Goal: Information Seeking & Learning: Learn about a topic

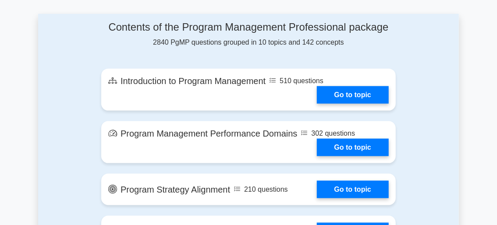
scroll to position [482, 0]
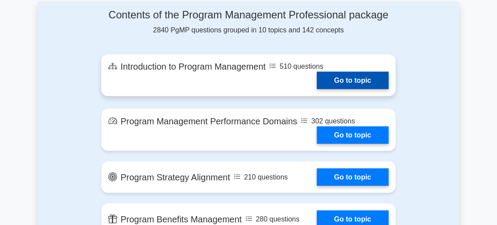
click at [350, 85] on link "Go to topic" at bounding box center [353, 81] width 72 height 18
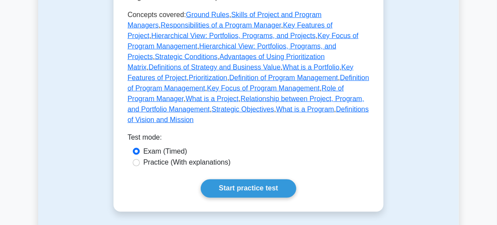
scroll to position [614, 0]
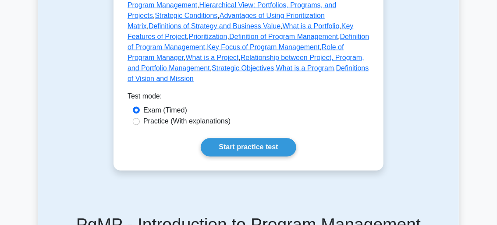
click at [150, 117] on label "Practice (With explanations)" at bounding box center [186, 122] width 87 height 11
click at [140, 118] on input "Practice (With explanations)" at bounding box center [136, 121] width 7 height 7
radio input "true"
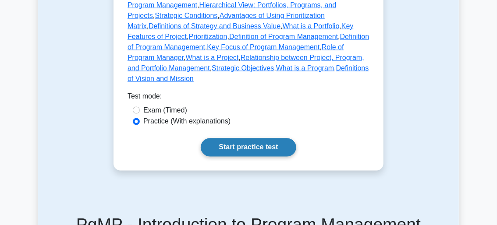
click at [243, 138] on link "Start practice test" at bounding box center [248, 147] width 95 height 18
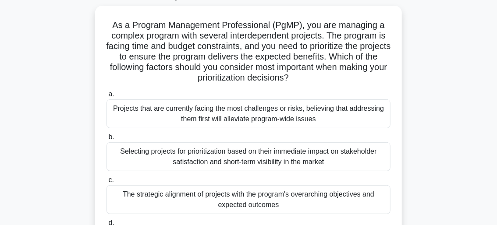
scroll to position [44, 0]
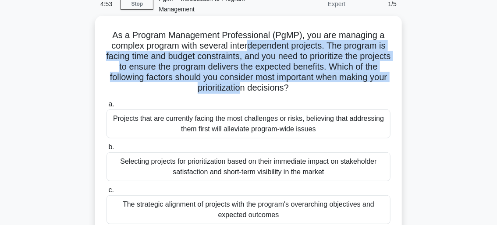
drag, startPoint x: 248, startPoint y: 43, endPoint x: 254, endPoint y: 86, distance: 43.4
click at [254, 86] on h5 "As a Program Management Professional (PgMP), you are managing a complex program…" at bounding box center [249, 62] width 286 height 64
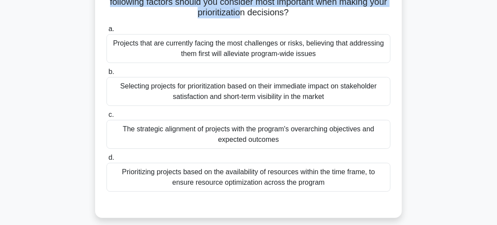
scroll to position [131, 0]
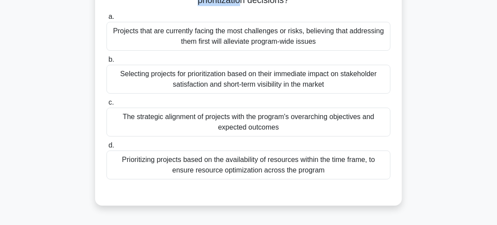
drag, startPoint x: 271, startPoint y: 128, endPoint x: 199, endPoint y: 117, distance: 73.1
click at [199, 117] on div "The strategic alignment of projects with the program's overarching objectives a…" at bounding box center [248, 122] width 284 height 29
drag, startPoint x: 199, startPoint y: 117, endPoint x: 191, endPoint y: 123, distance: 10.0
click at [191, 123] on div "The strategic alignment of projects with the program's overarching objectives a…" at bounding box center [248, 122] width 284 height 29
click at [106, 106] on input "c. The strategic alignment of projects with the program's overarching objective…" at bounding box center [106, 103] width 0 height 6
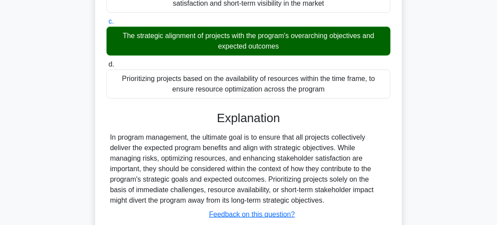
scroll to position [263, 0]
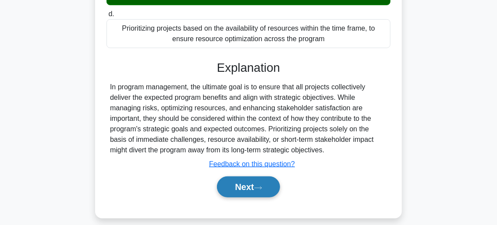
click at [241, 184] on button "Next" at bounding box center [248, 187] width 63 height 21
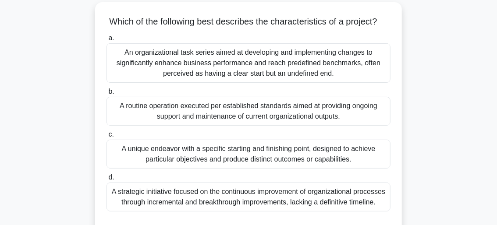
scroll to position [72, 0]
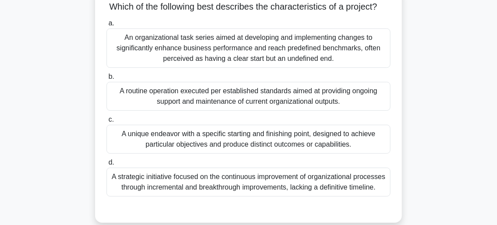
click at [252, 154] on div "A unique endeavor with a specific starting and finishing point, designed to ach…" at bounding box center [248, 139] width 284 height 29
click at [106, 123] on input "c. A unique endeavor with a specific starting and finishing point, designed to …" at bounding box center [106, 120] width 0 height 6
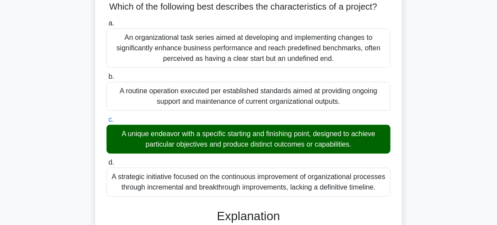
click at [254, 111] on div "A routine operation executed per established standards aimed at providing ongoi…" at bounding box center [248, 96] width 284 height 29
click at [106, 80] on input "b. A routine operation executed per established standards aimed at providing on…" at bounding box center [106, 77] width 0 height 6
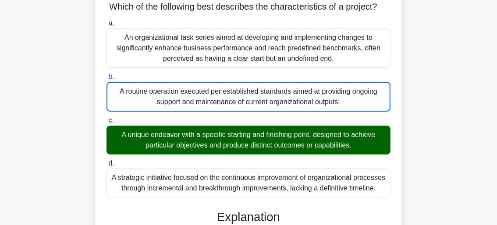
click at [254, 112] on div "A routine operation executed per established standards aimed at providing ongoi…" at bounding box center [248, 97] width 284 height 30
click at [106, 80] on input "b. A routine operation executed per established standards aimed at providing on…" at bounding box center [106, 77] width 0 height 6
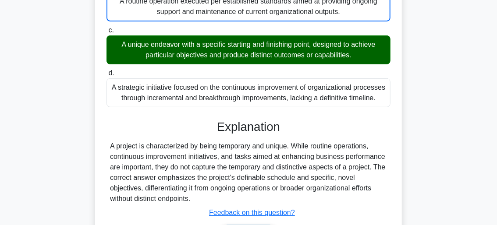
scroll to position [204, 0]
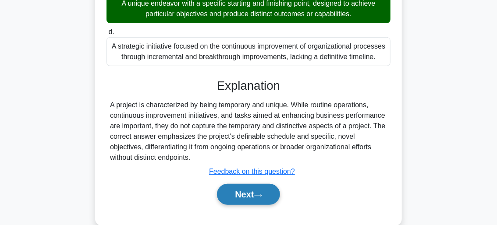
click at [251, 205] on button "Next" at bounding box center [248, 194] width 63 height 21
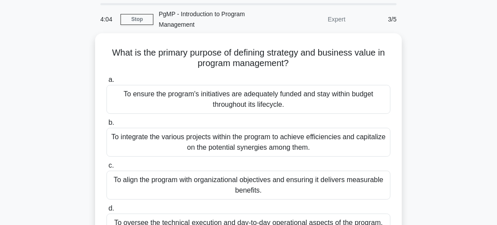
scroll to position [72, 0]
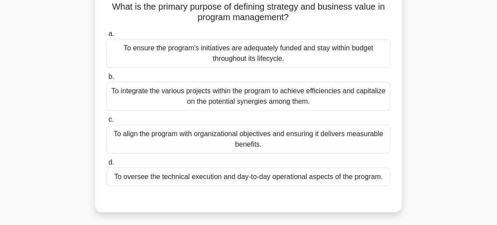
click at [260, 144] on div "To align the program with organizational objectives and ensuring it delivers me…" at bounding box center [248, 139] width 284 height 29
click at [106, 123] on input "c. To align the program with organizational objectives and ensuring it delivers…" at bounding box center [106, 120] width 0 height 6
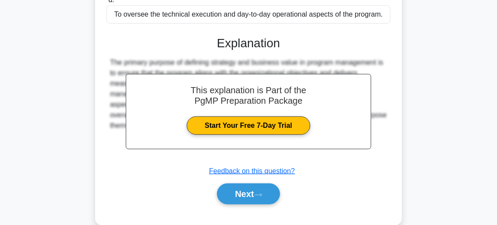
scroll to position [248, 0]
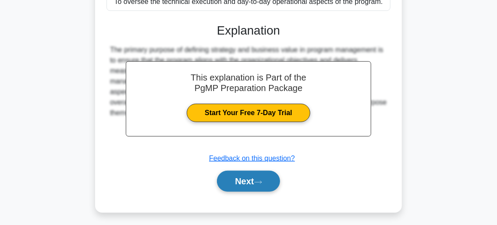
click at [243, 185] on button "Next" at bounding box center [248, 181] width 63 height 21
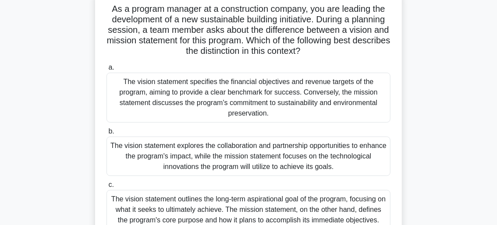
scroll to position [0, 0]
